Goal: Find specific page/section: Find specific page/section

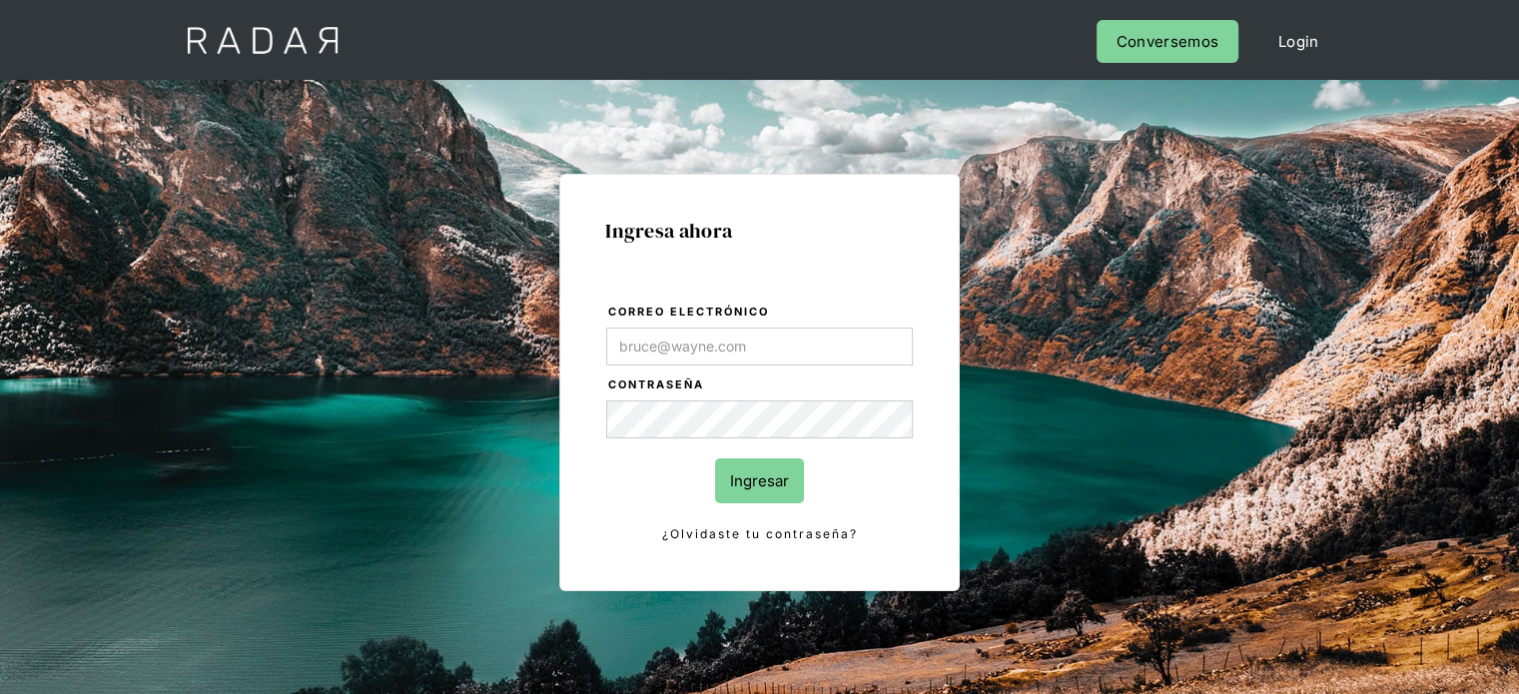
type input "[EMAIL_ADDRESS][PERSON_NAME][DOMAIN_NAME]"
click at [766, 474] on input "Ingresar" at bounding box center [759, 480] width 89 height 45
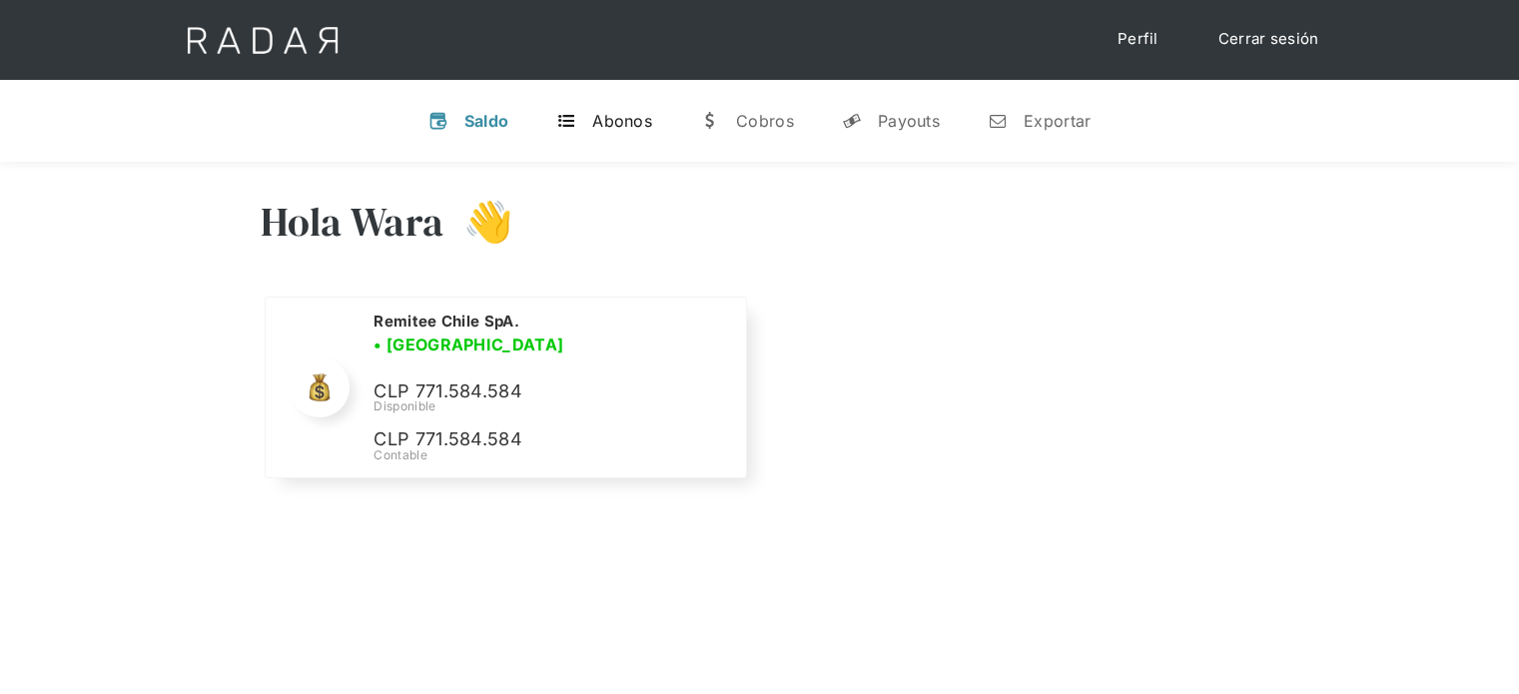
click at [639, 124] on div "Abonos" at bounding box center [622, 121] width 60 height 20
